Goal: Task Accomplishment & Management: Manage account settings

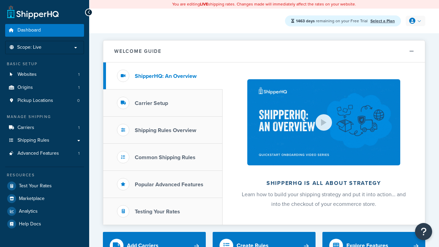
click at [415, 21] on icon at bounding box center [412, 21] width 6 height 6
click at [0, 0] on span "My Profile" at bounding box center [0, 0] width 0 height 0
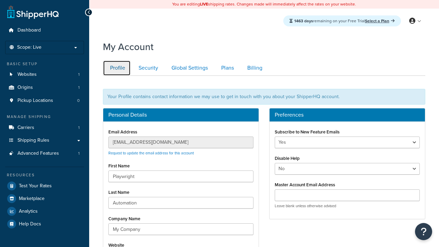
click at [117, 68] on link "Profile" at bounding box center [117, 67] width 28 height 15
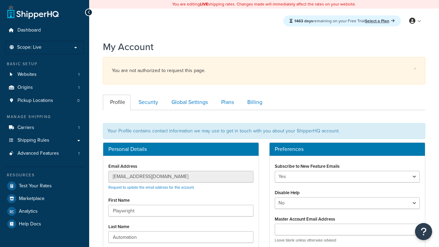
scroll to position [99, 0]
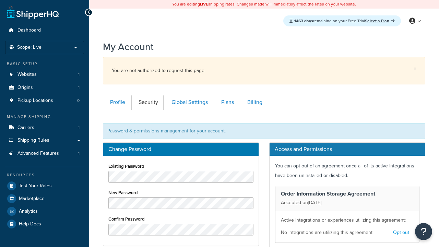
scroll to position [110, 0]
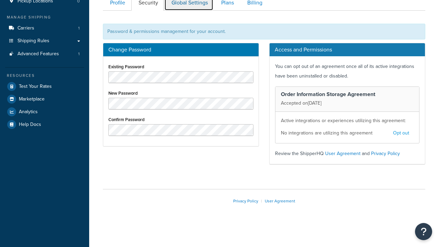
click at [189, 8] on link "Global Settings" at bounding box center [188, 2] width 49 height 15
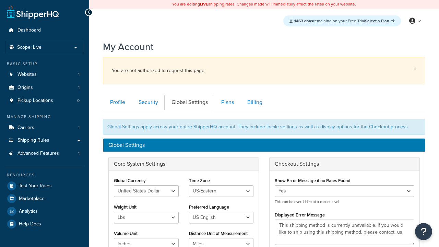
scroll to position [110, 0]
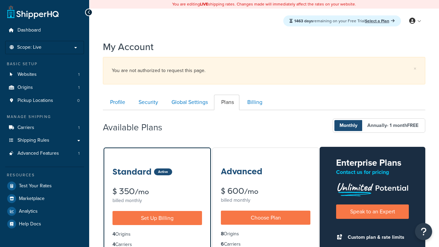
scroll to position [110, 0]
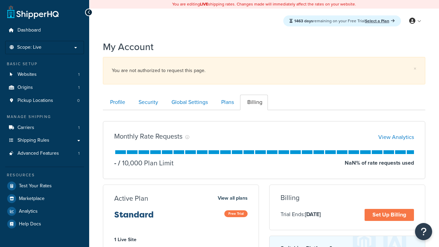
scroll to position [110, 0]
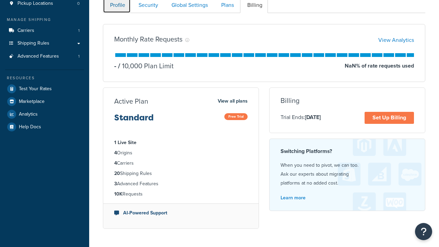
click at [117, 8] on link "Profile" at bounding box center [117, 5] width 28 height 15
